Goal: Obtain resource: Download file/media

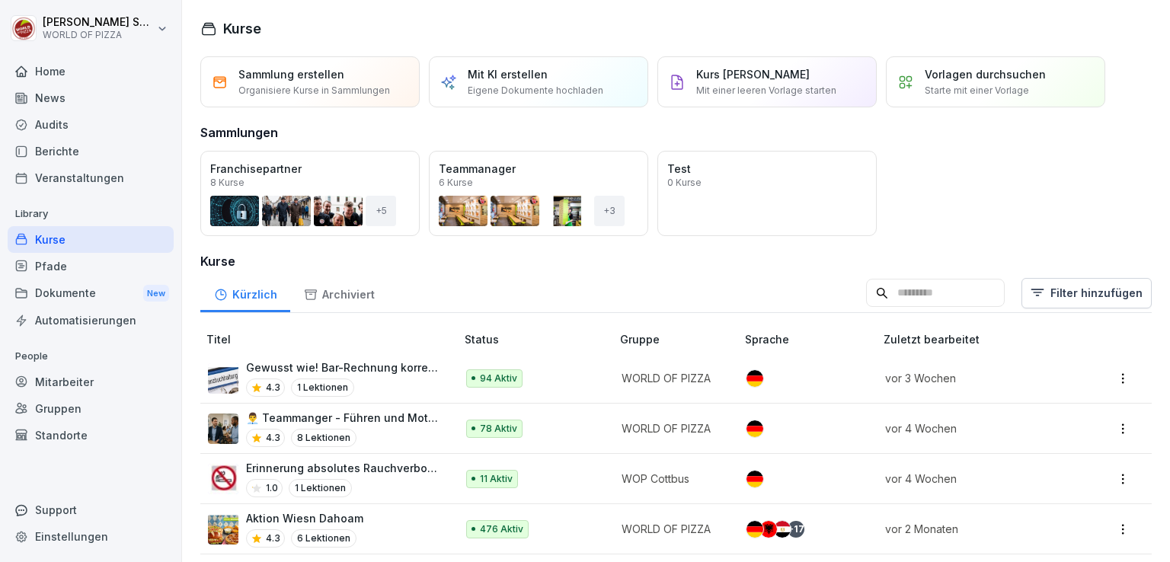
click at [46, 150] on div "Berichte" at bounding box center [91, 151] width 166 height 27
click at [73, 143] on div "Berichte" at bounding box center [91, 151] width 166 height 27
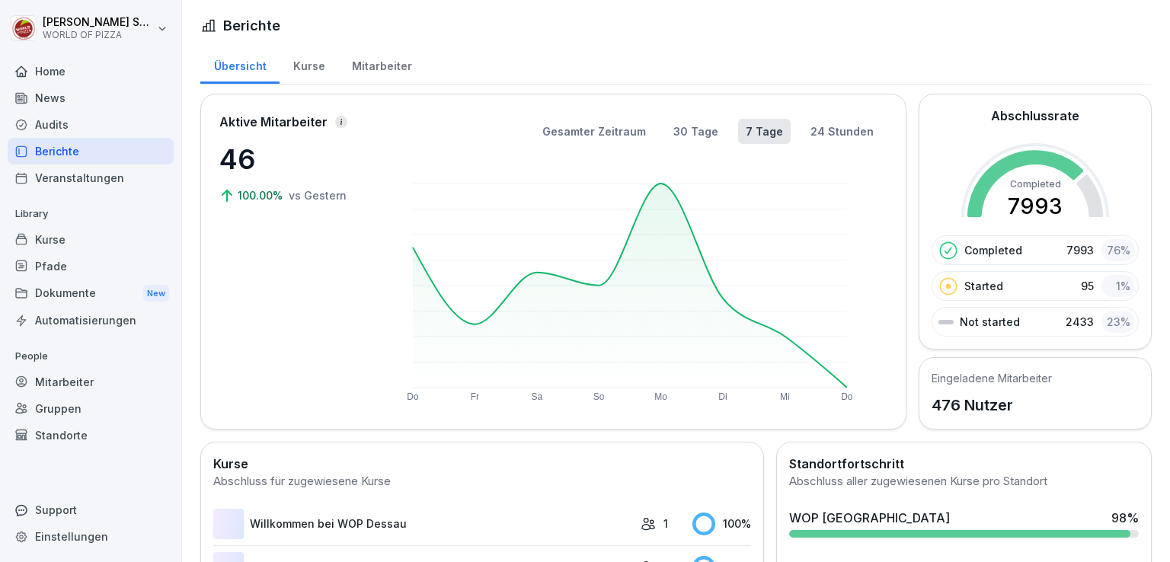
click at [56, 149] on div "Berichte" at bounding box center [91, 151] width 166 height 27
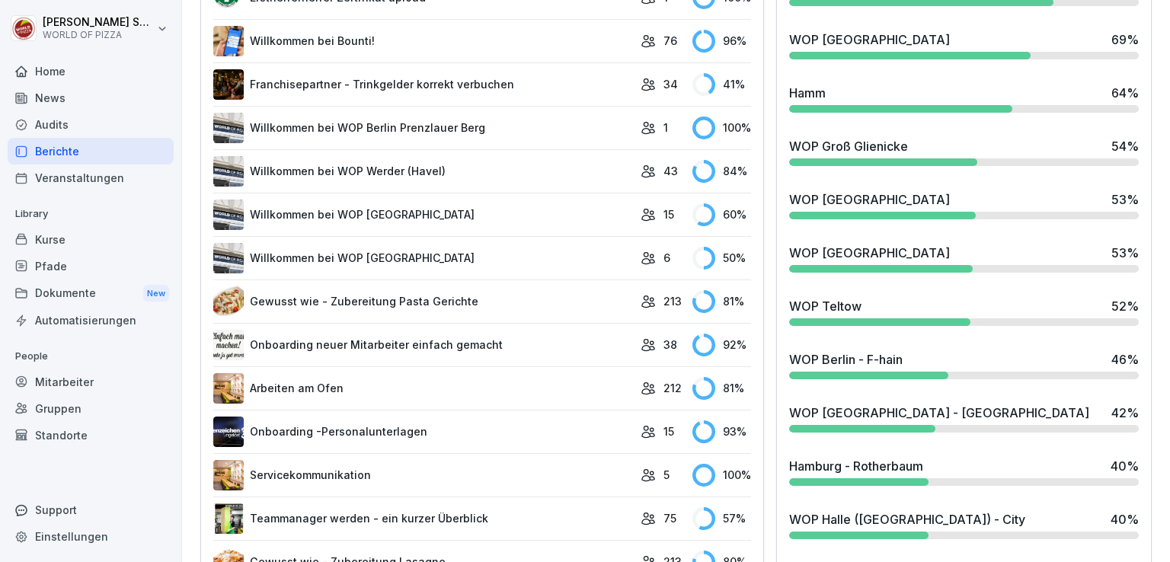
scroll to position [1439, 0]
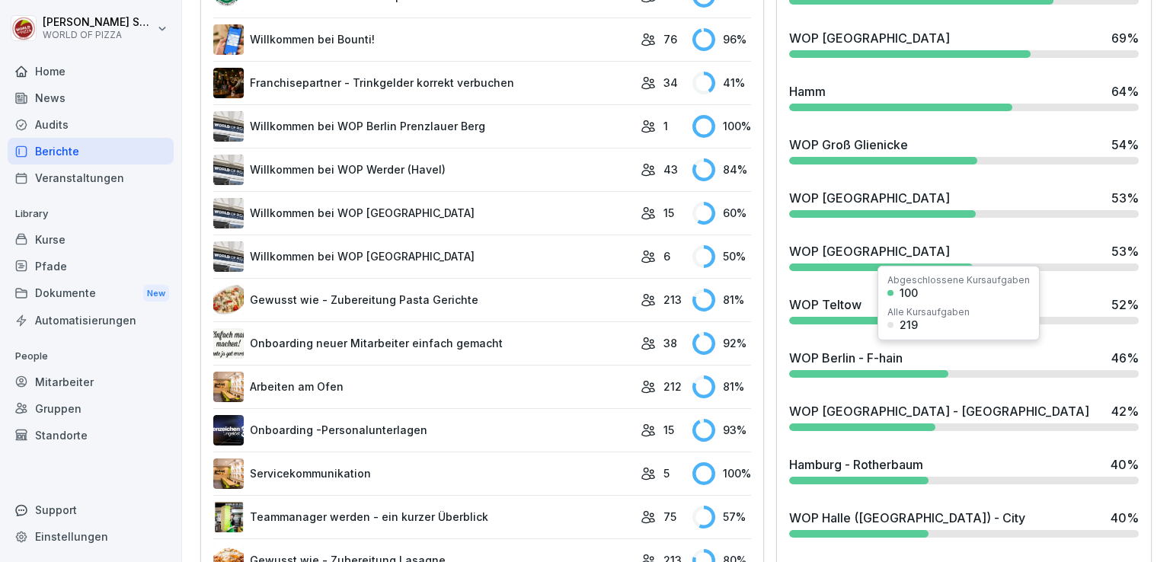
click at [841, 355] on div "WOP Berlin - F-hain" at bounding box center [845, 358] width 113 height 18
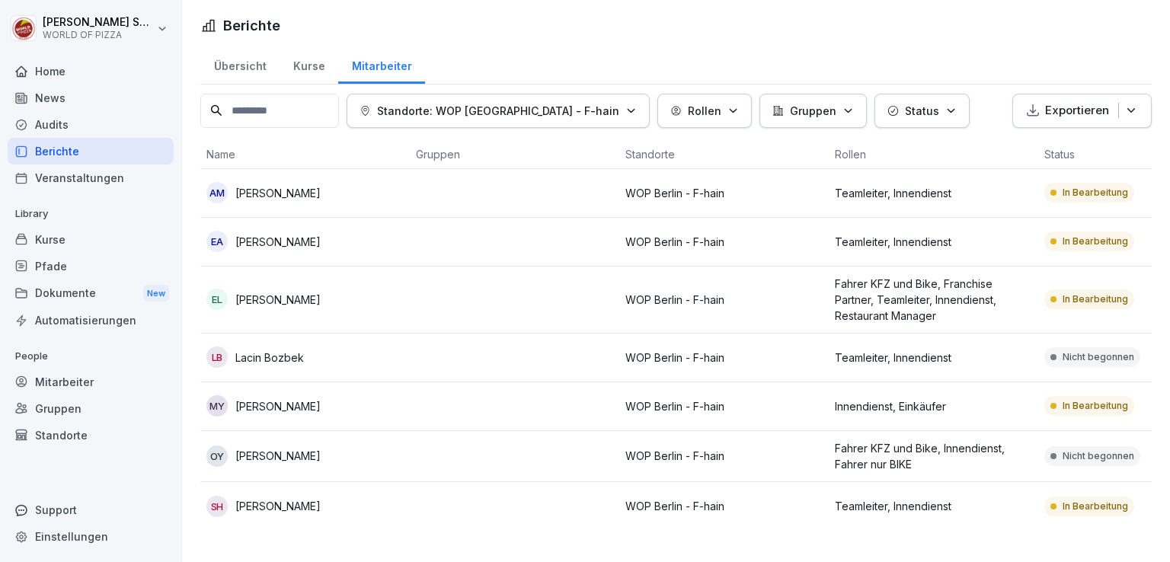
scroll to position [3, 0]
click at [389, 398] on div "MY Mahinur Yazici" at bounding box center [304, 405] width 197 height 21
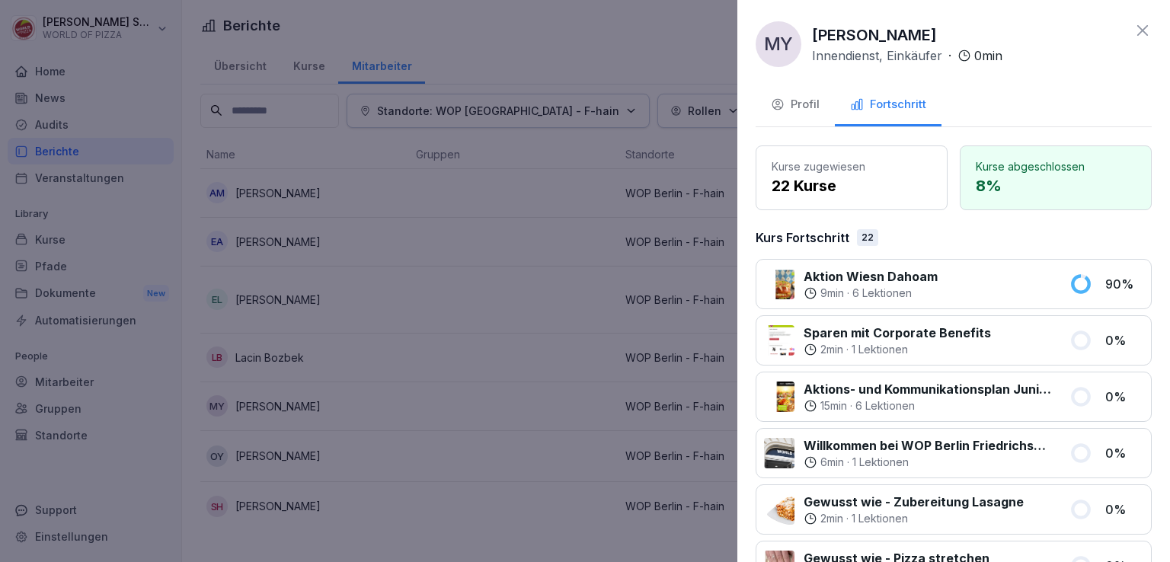
click at [1138, 39] on icon at bounding box center [1142, 30] width 18 height 18
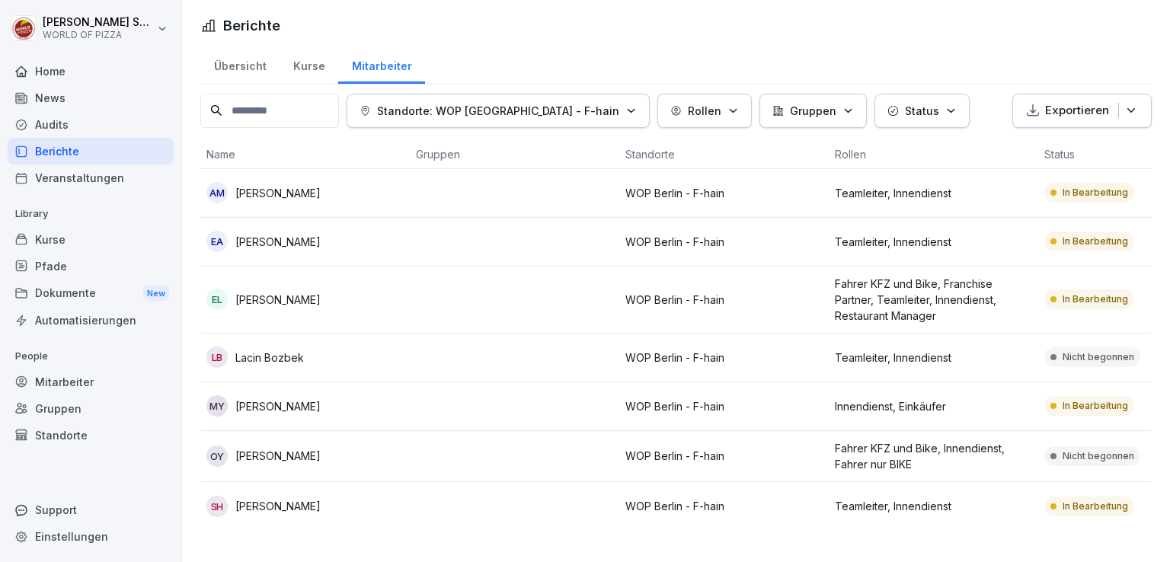
click at [56, 284] on div "Dokumente New" at bounding box center [91, 293] width 166 height 28
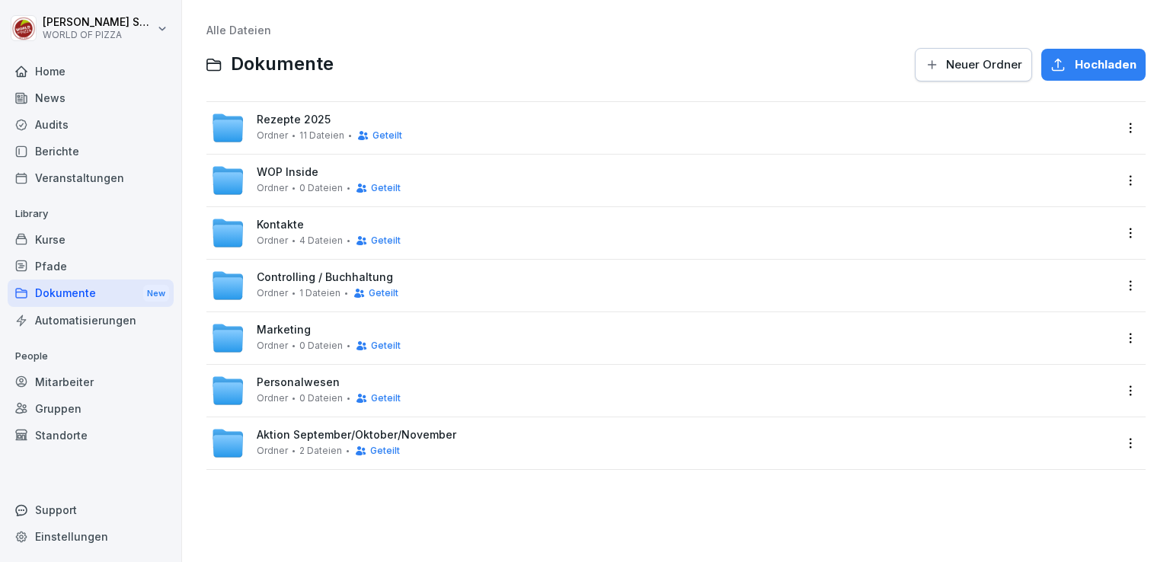
click at [302, 455] on span "2 Dateien" at bounding box center [320, 450] width 43 height 11
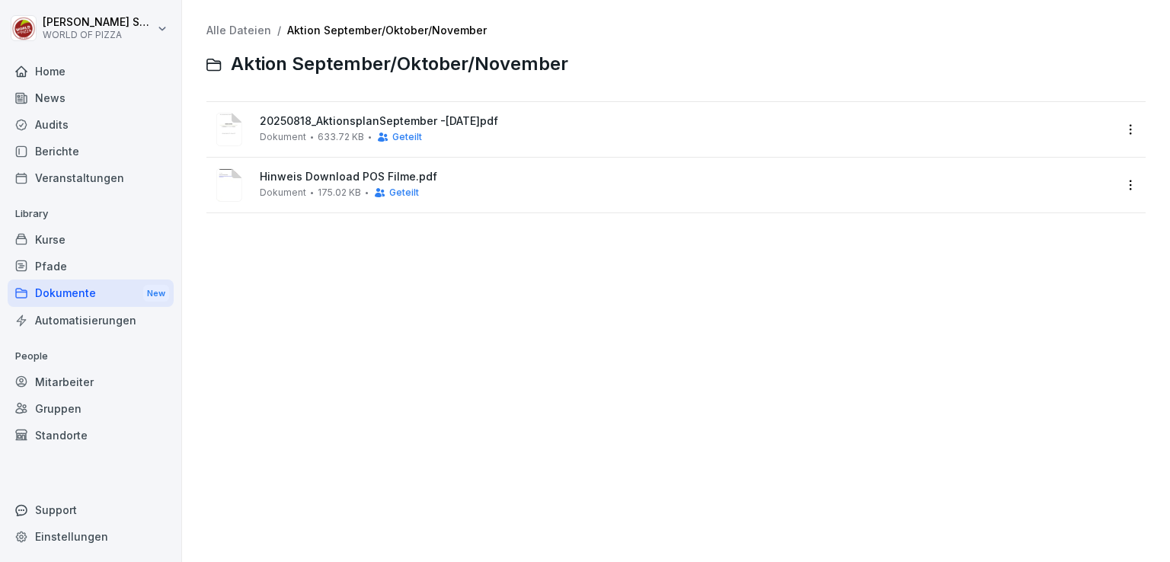
click at [308, 184] on div "Hinweis Download POS Filme.pdf Dokument 175.02 KB Geteilt" at bounding box center [687, 185] width 854 height 28
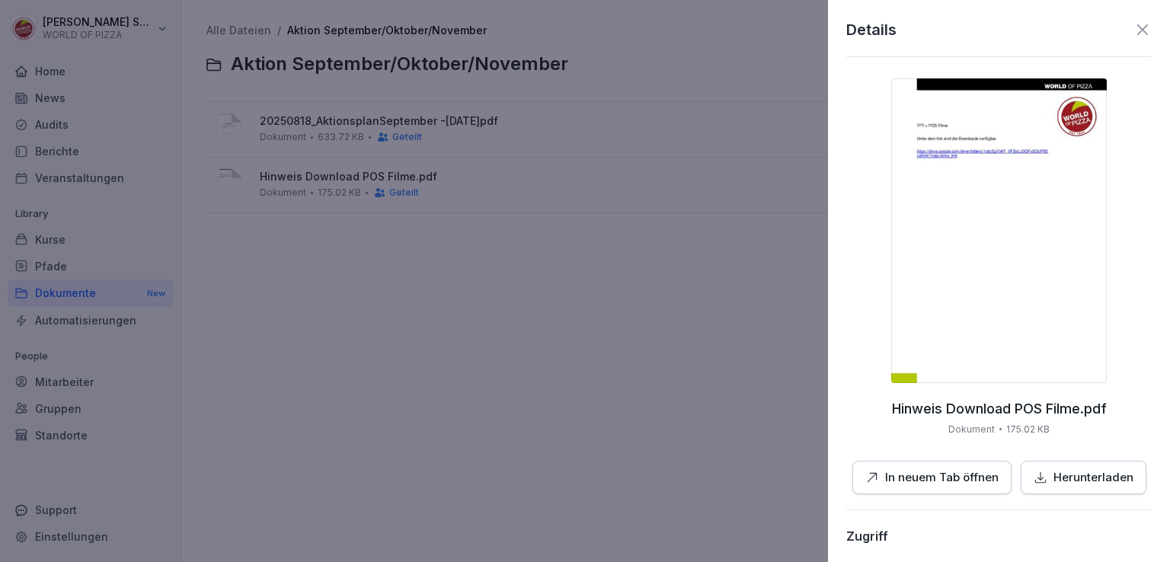
click at [933, 464] on button "In neuem Tab öffnen" at bounding box center [931, 478] width 159 height 34
click at [927, 468] on button "In neuem Tab öffnen" at bounding box center [931, 478] width 159 height 34
click at [1133, 30] on icon at bounding box center [1142, 30] width 18 height 18
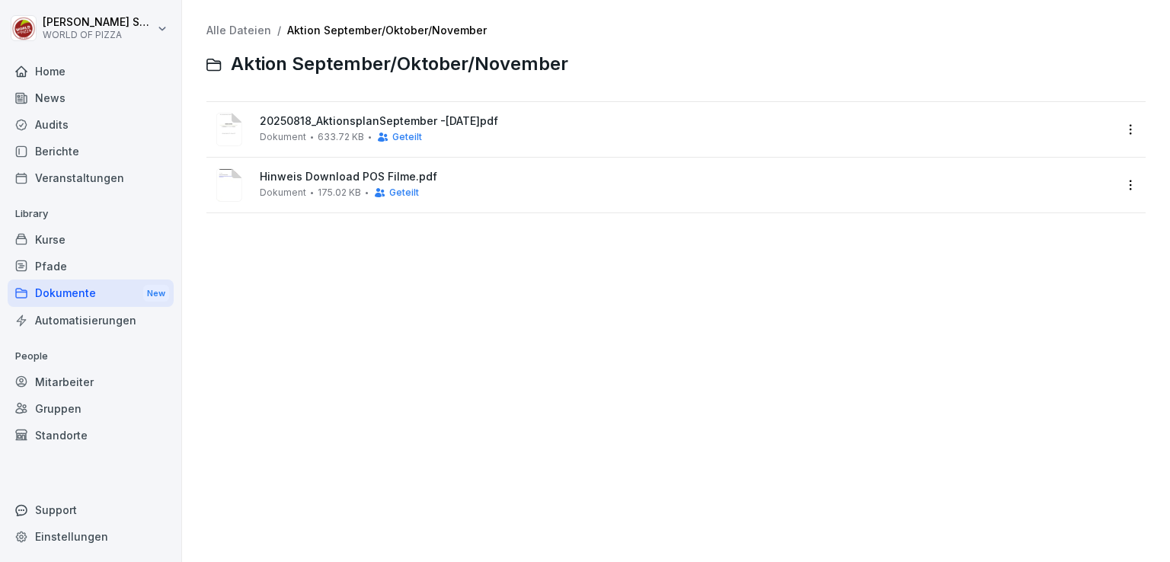
click at [76, 149] on div "Berichte" at bounding box center [91, 151] width 166 height 27
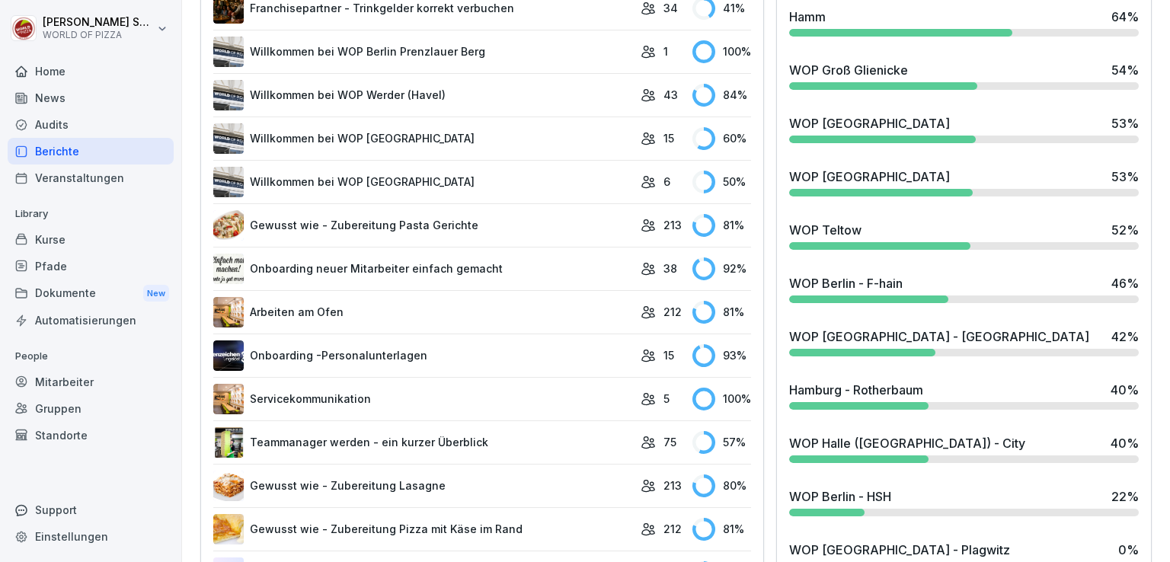
scroll to position [1526, 0]
